Goal: Task Accomplishment & Management: Use online tool/utility

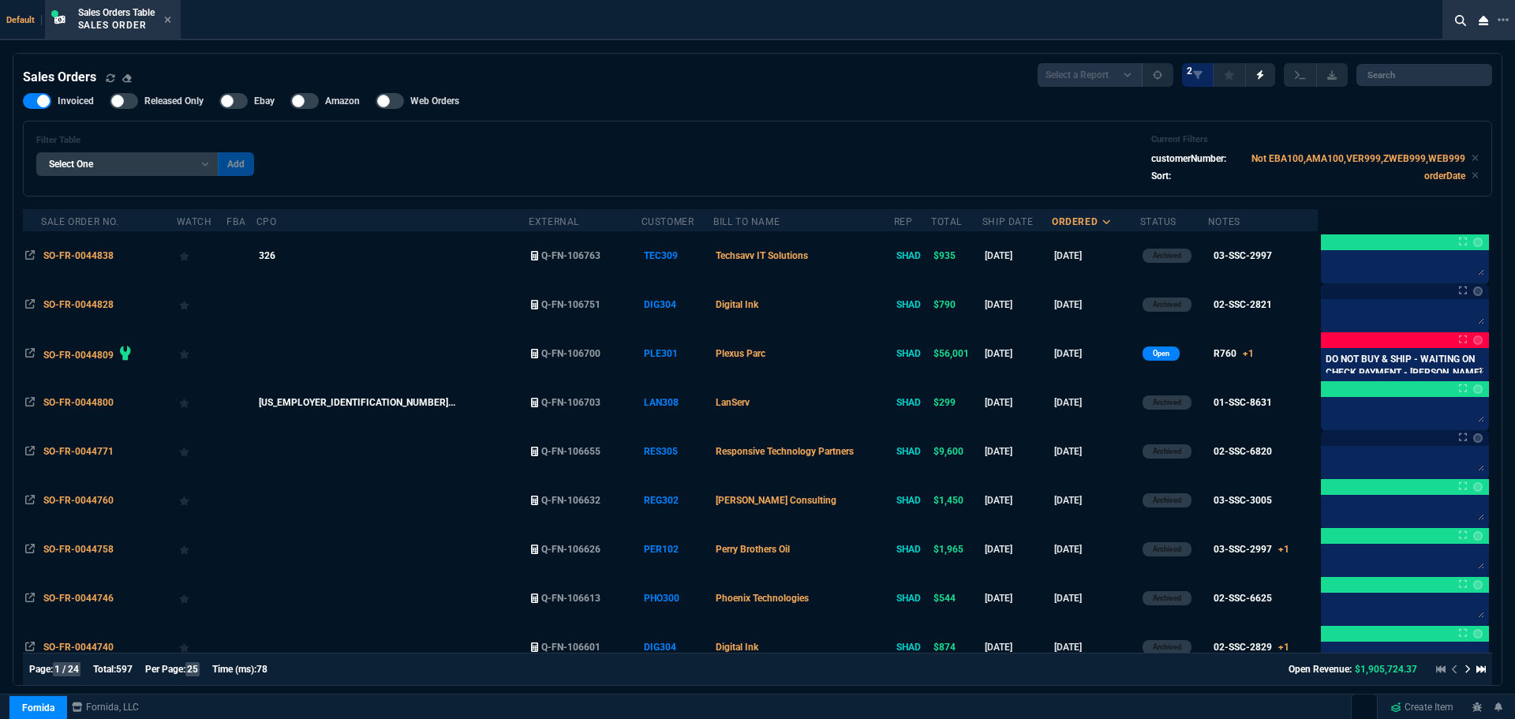
select select "4: SHAD"
select select
click at [170, 18] on icon at bounding box center [167, 20] width 6 height 6
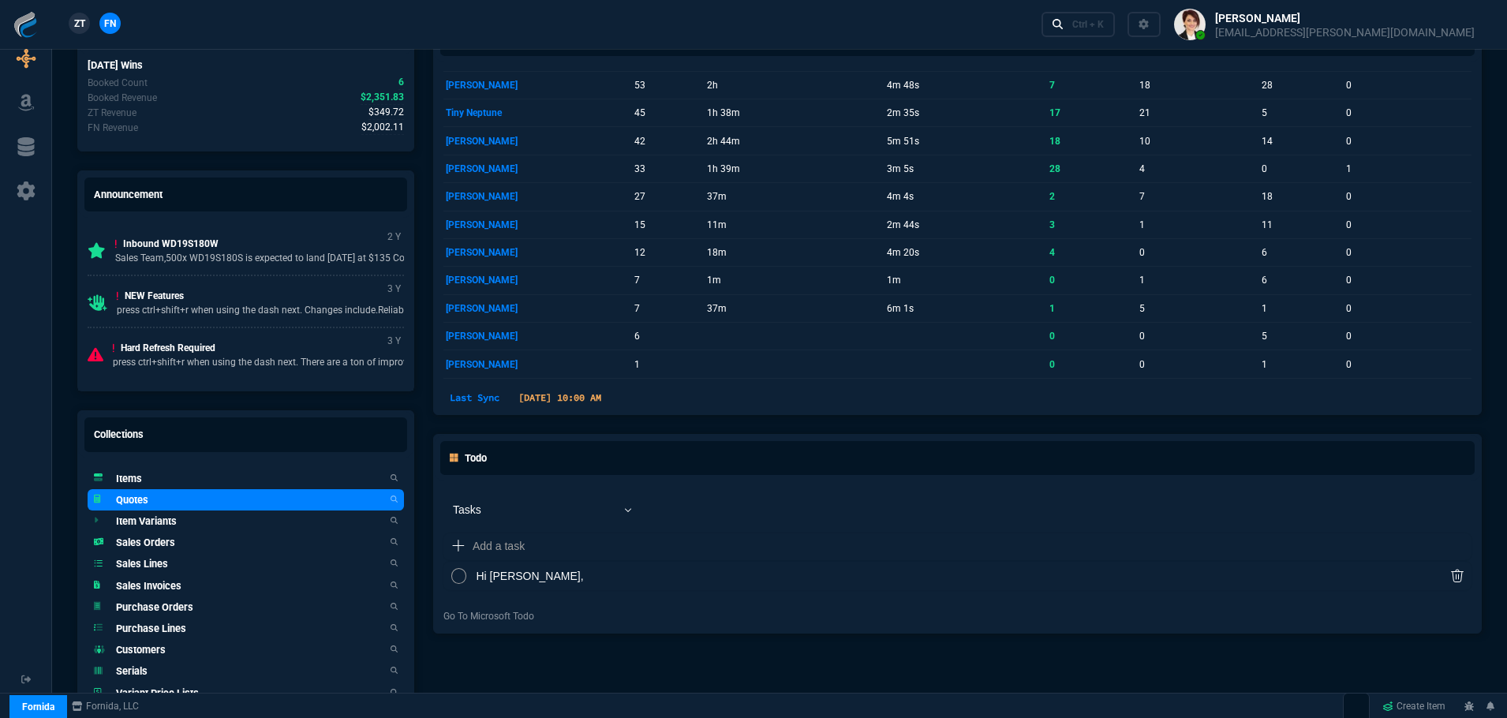
click at [148, 499] on h5 "Quotes" at bounding box center [132, 499] width 32 height 15
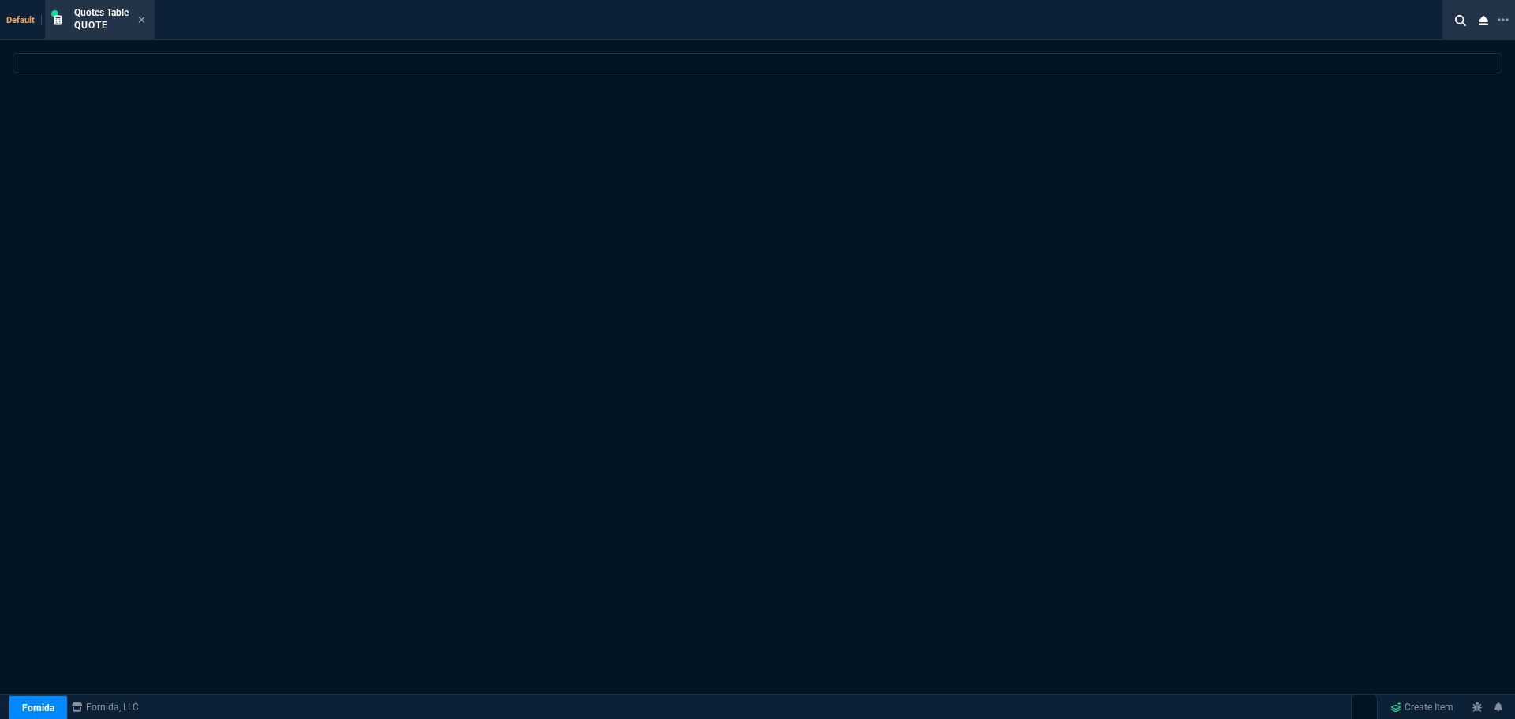
select select "4: SHAD"
select select
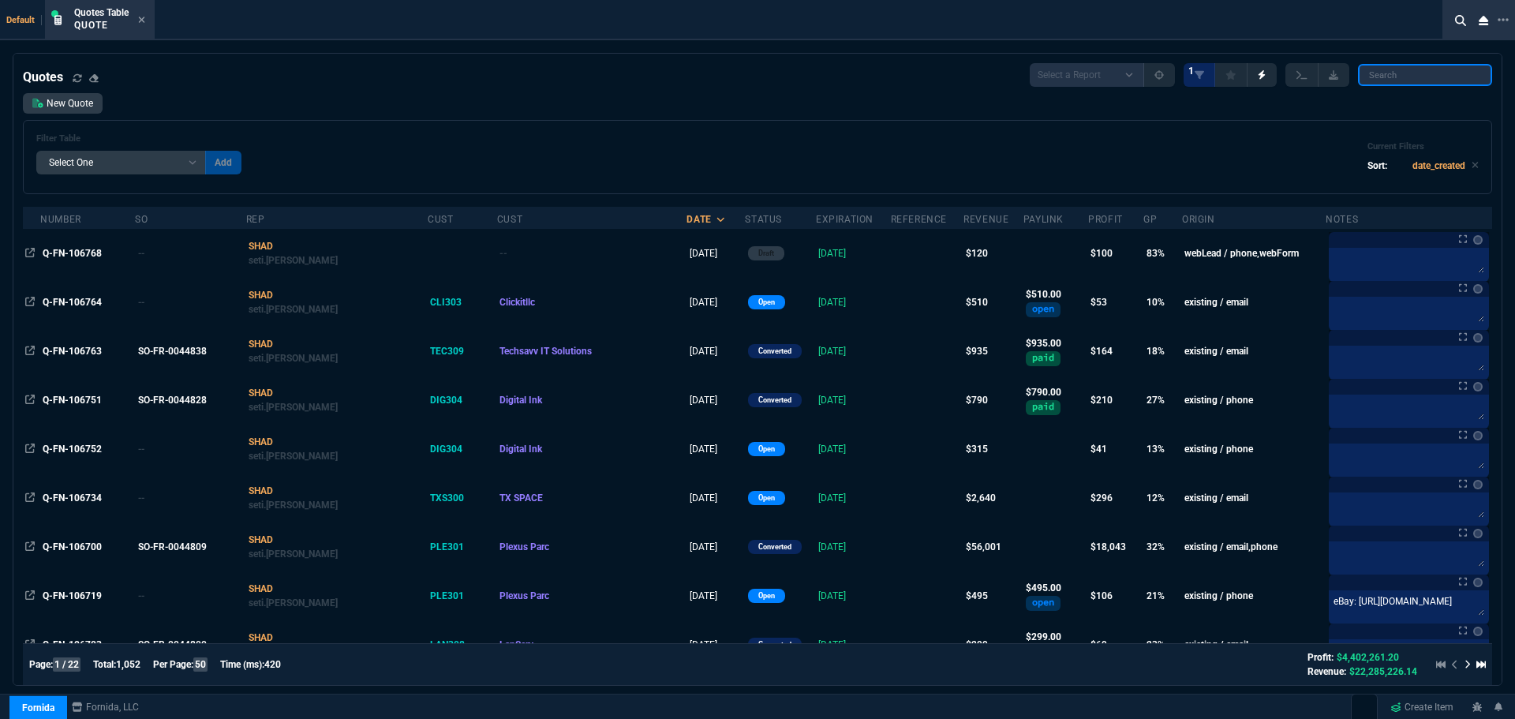
click at [1417, 77] on input "search" at bounding box center [1425, 75] width 134 height 22
paste input "Q-FN-106764"
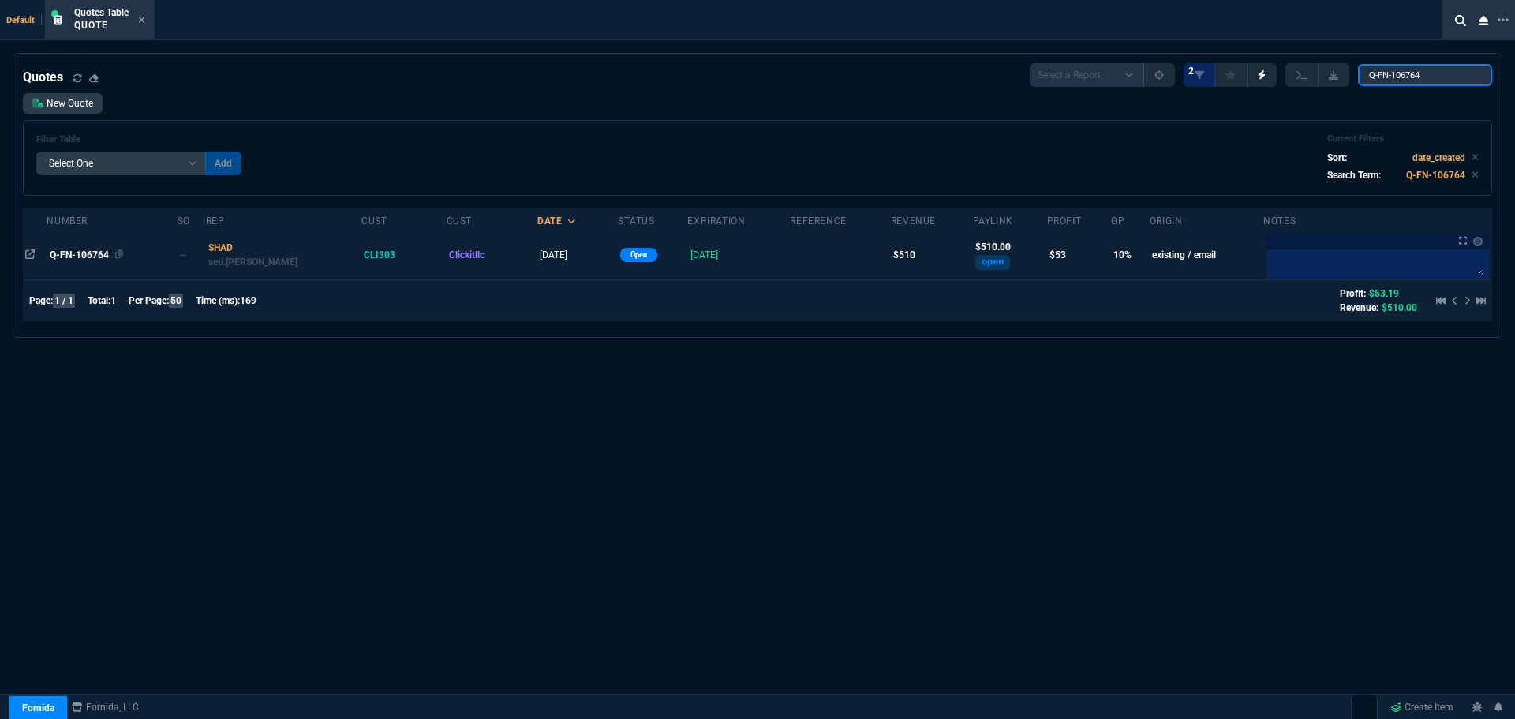
type input "Q-FN-106764"
click at [103, 252] on span "Q-FN-106764" at bounding box center [79, 254] width 59 height 11
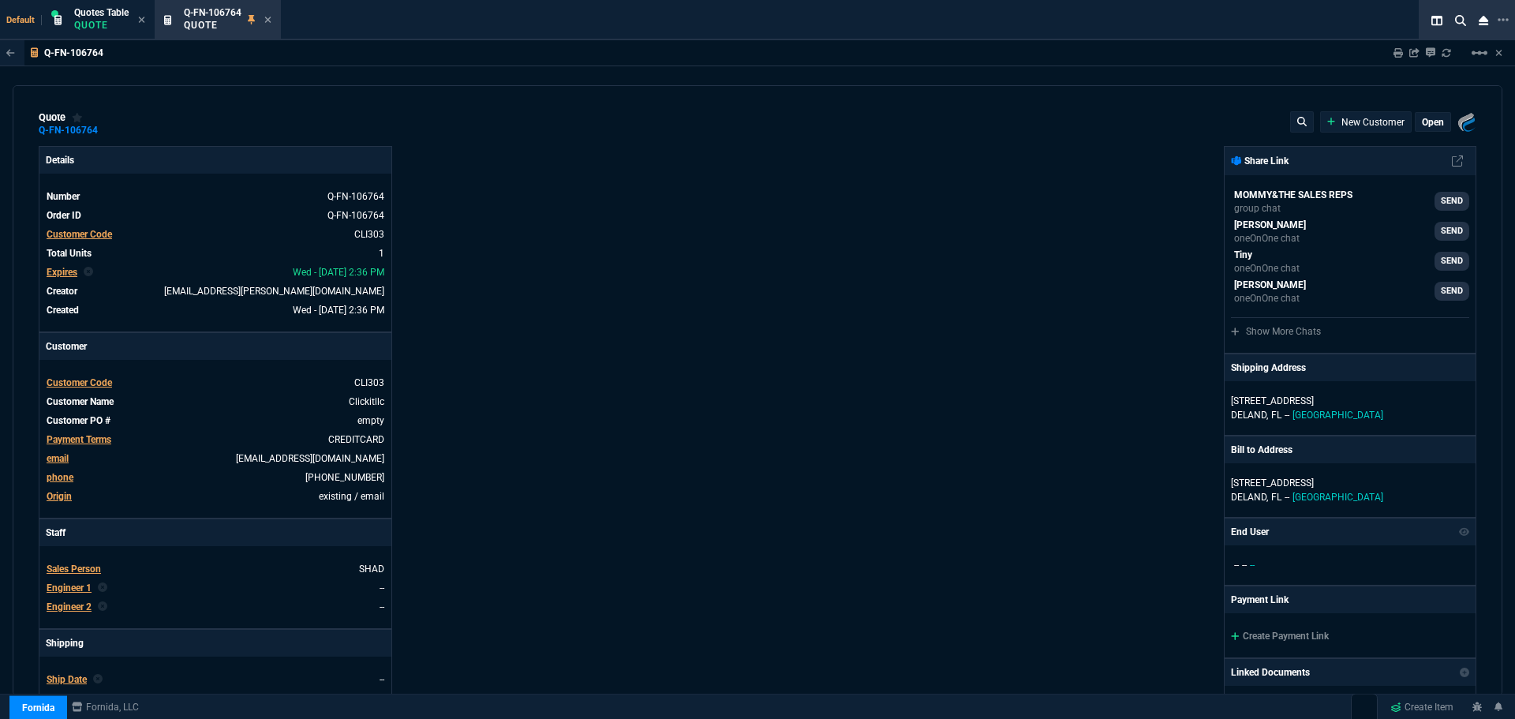
type input "15"
type input "77"
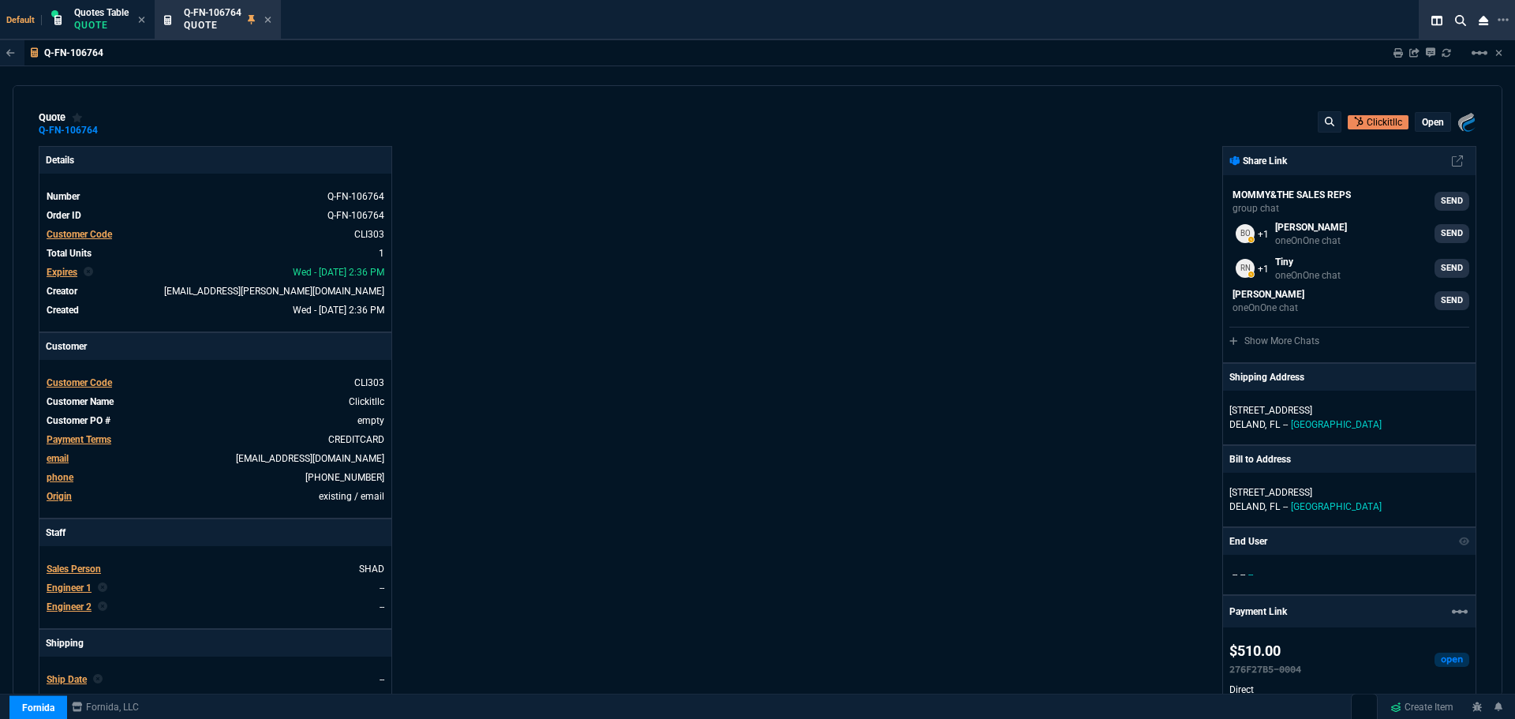
type input "699"
type input "27"
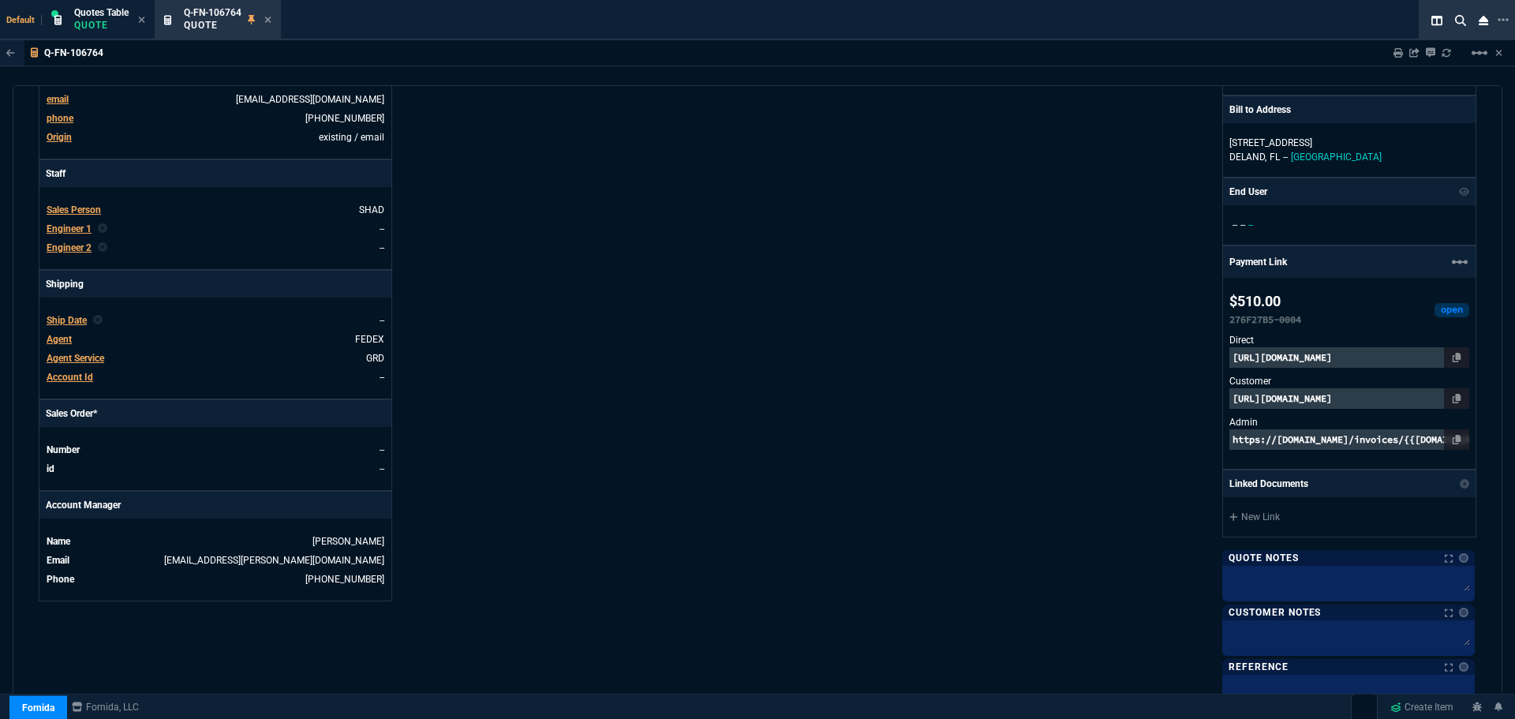
scroll to position [337, 0]
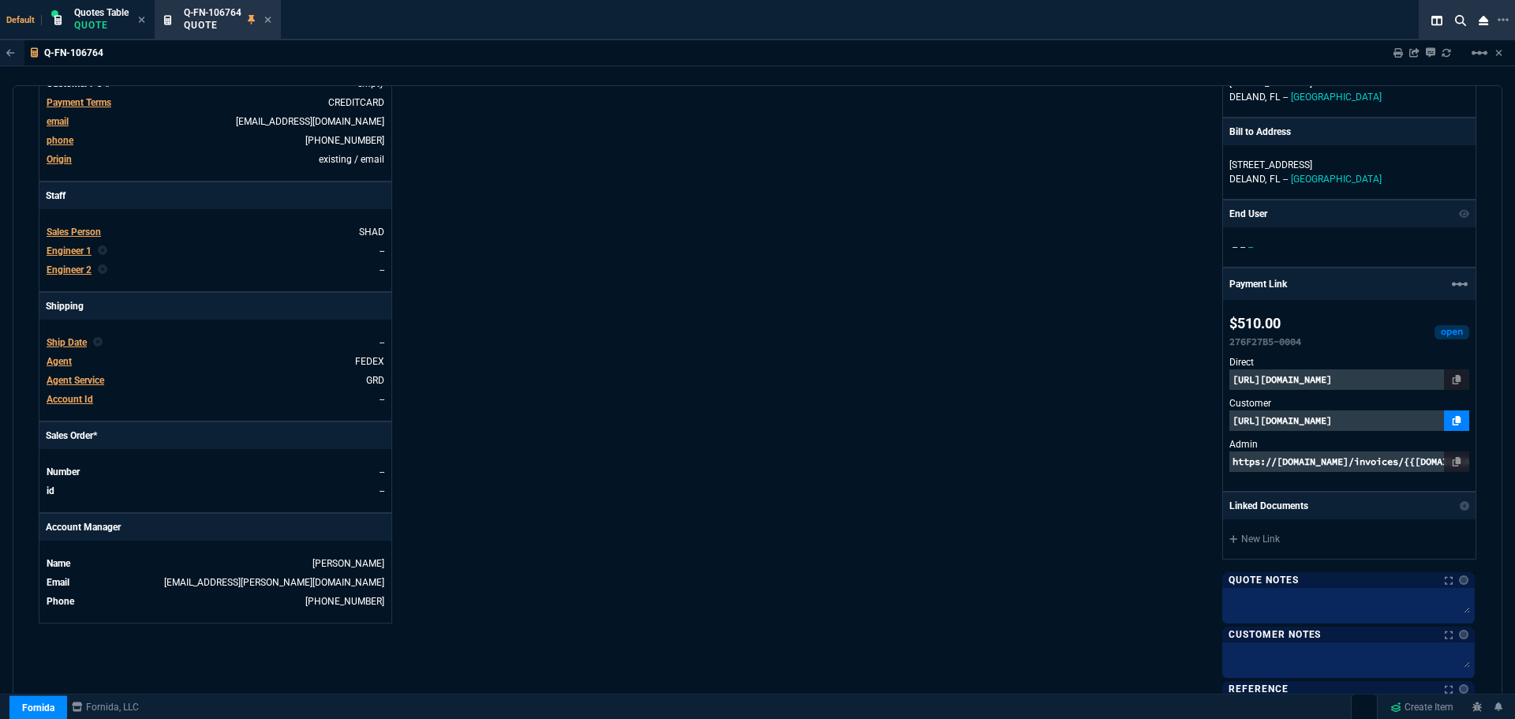
click at [1453, 419] on icon at bounding box center [1457, 420] width 9 height 9
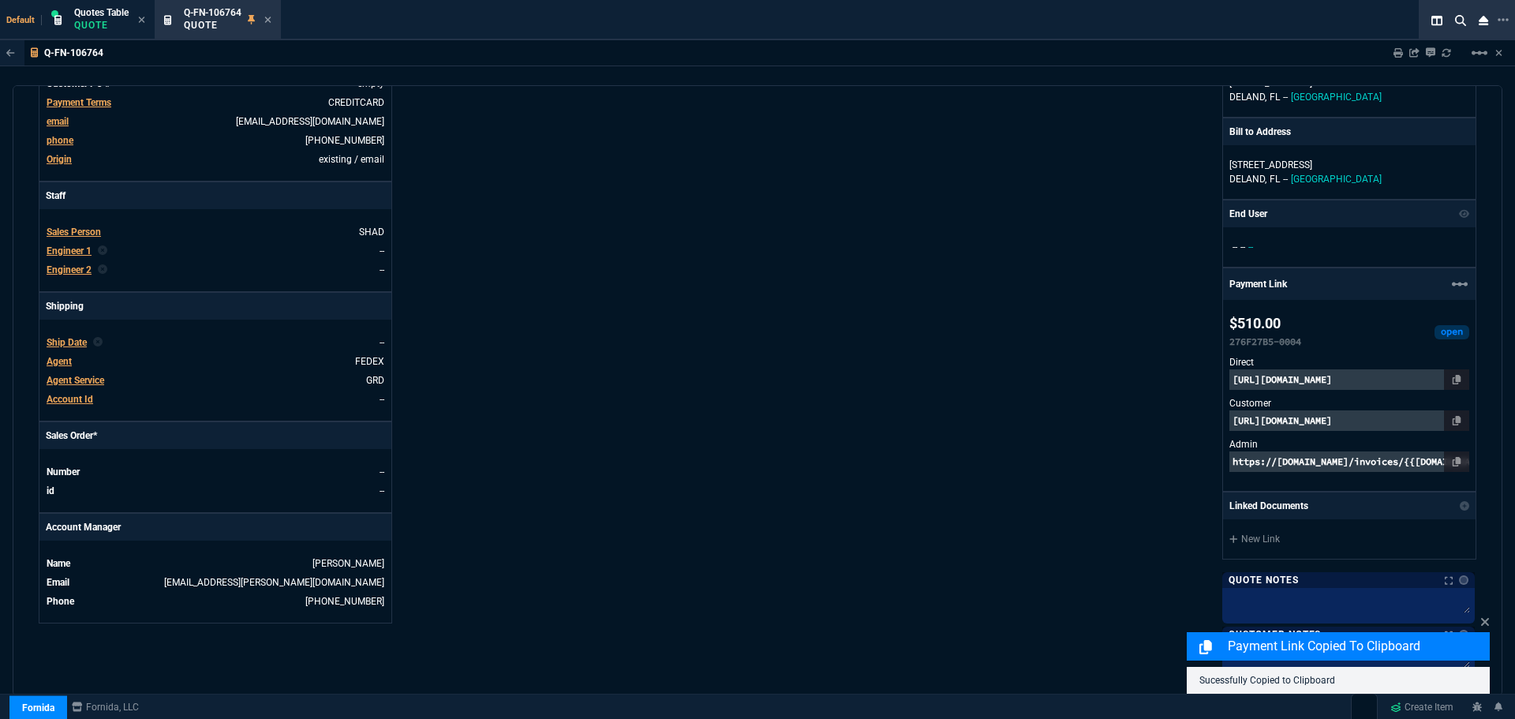
click at [1413, 423] on p "[URL][DOMAIN_NAME]" at bounding box center [1350, 420] width 240 height 21
